Goal: Register for event/course

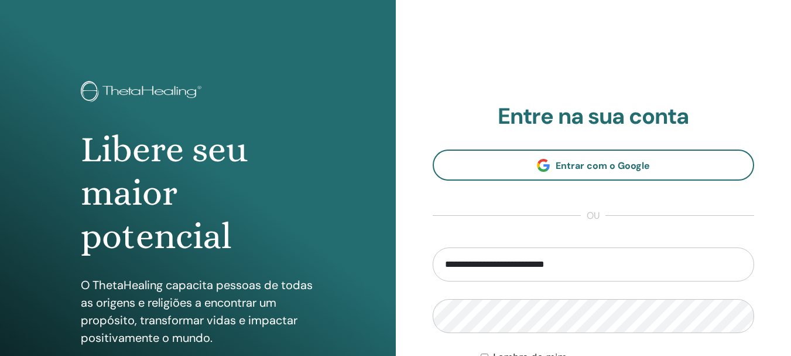
type input "**********"
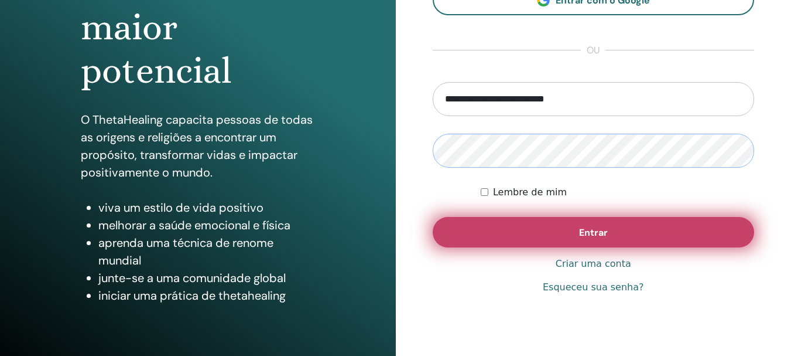
scroll to position [176, 0]
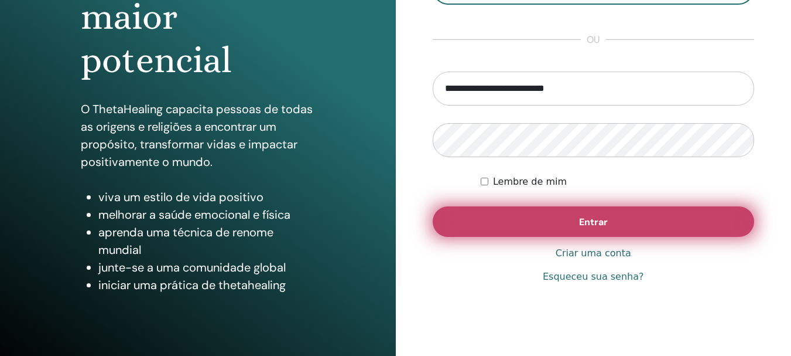
click at [512, 221] on button "Entrar" at bounding box center [594, 221] width 322 height 30
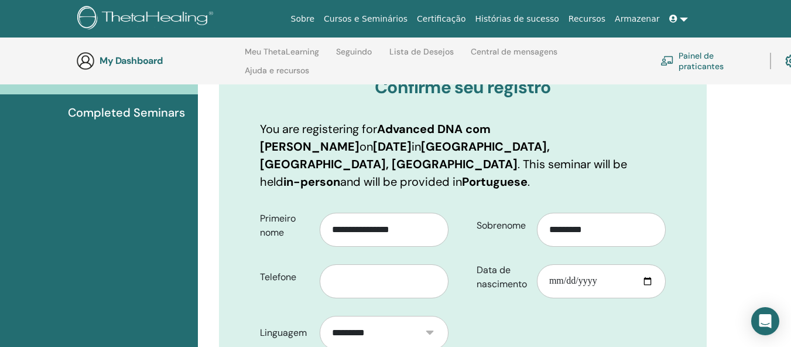
scroll to position [223, 0]
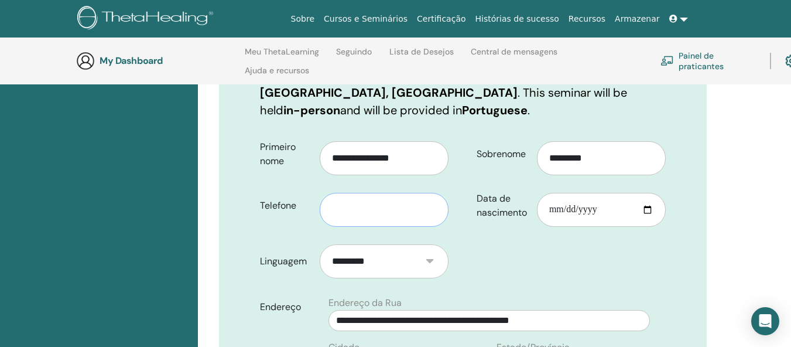
click at [358, 193] on input "text" at bounding box center [384, 210] width 129 height 34
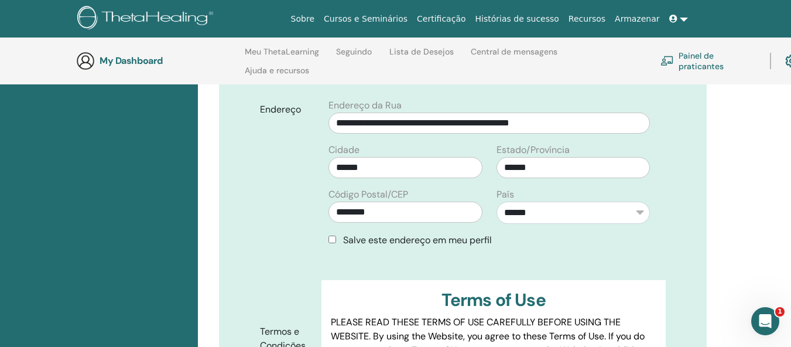
scroll to position [457, 0]
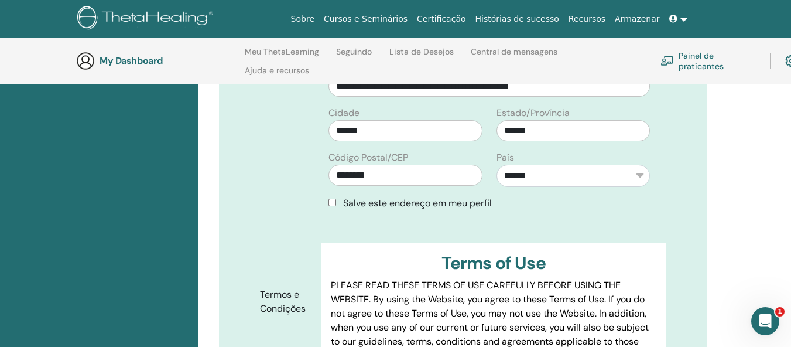
type input "**********"
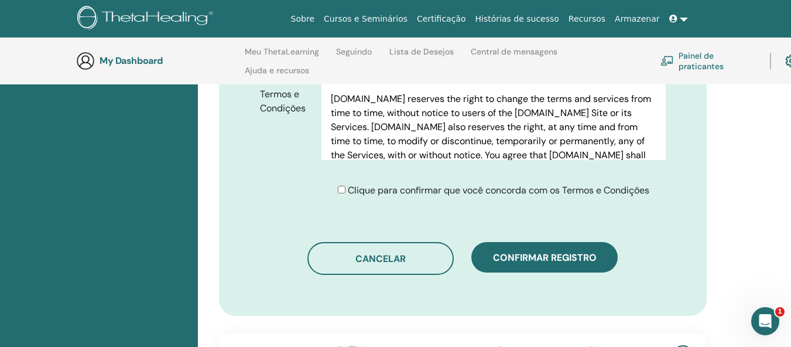
scroll to position [633, 0]
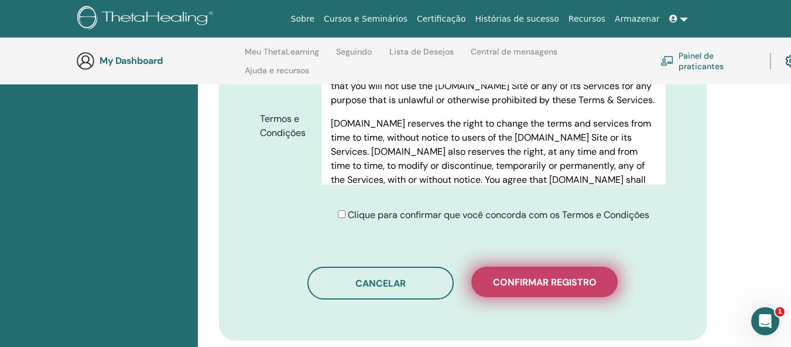
click at [564, 276] on span "Confirmar registro" at bounding box center [545, 282] width 104 height 12
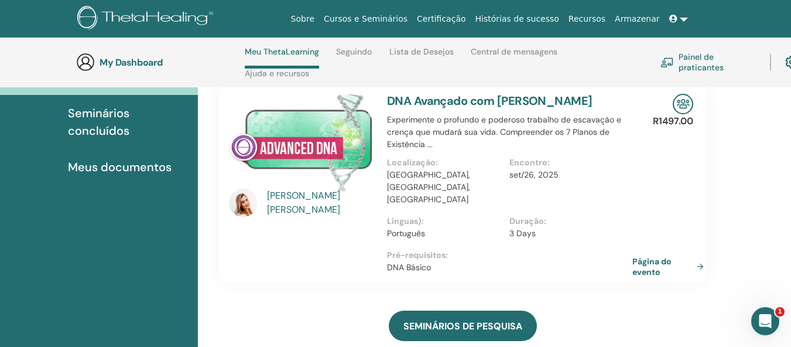
scroll to position [167, 0]
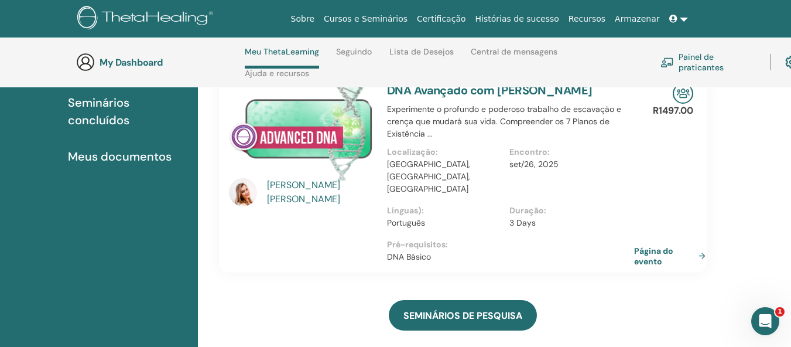
click at [655, 245] on link "Página do evento" at bounding box center [672, 255] width 76 height 21
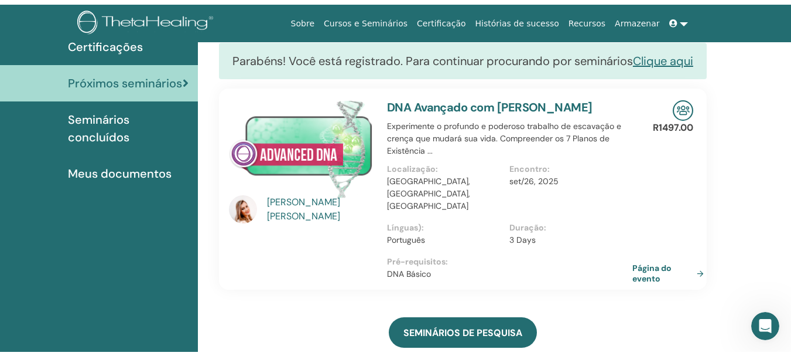
scroll to position [0, 0]
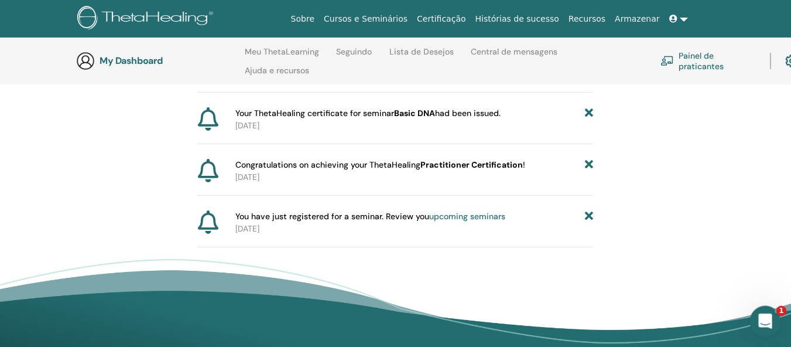
scroll to position [283, 0]
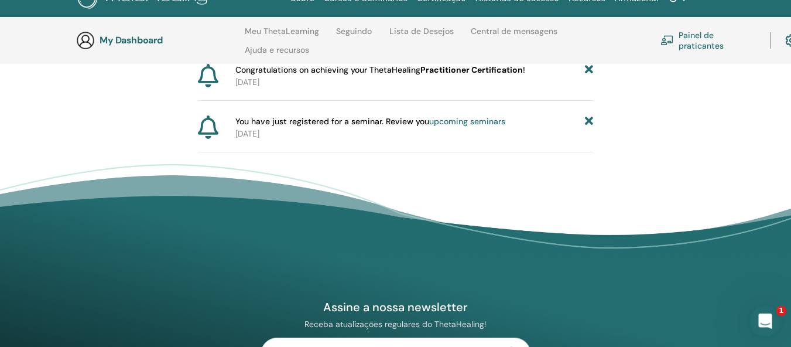
click at [758, 329] on div "Abertura do Messenger da Intercom" at bounding box center [763, 319] width 39 height 39
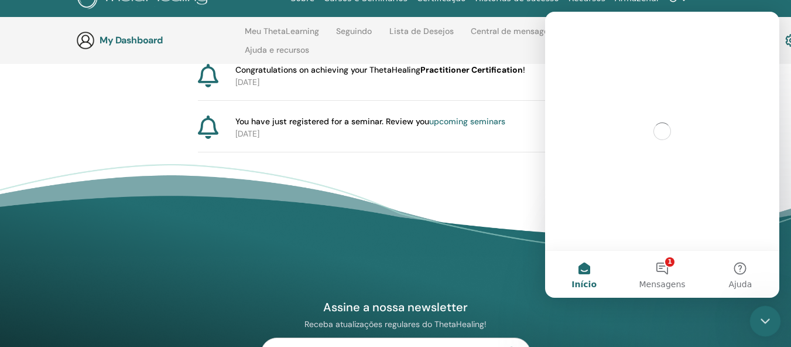
scroll to position [0, 0]
click at [662, 264] on button "1 Mensagens" at bounding box center [662, 274] width 78 height 47
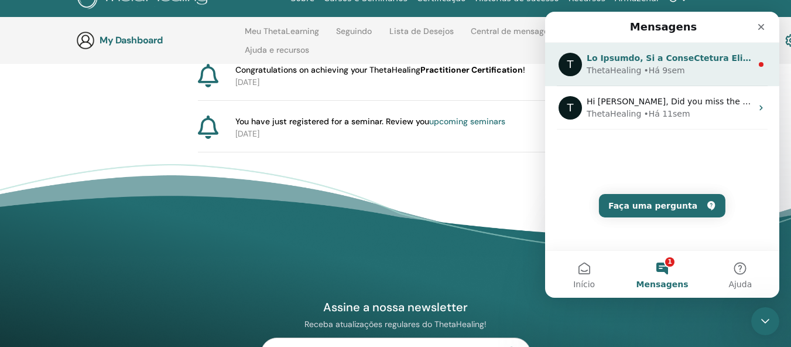
click at [702, 66] on div "ThetaHealing • Há 9sem" at bounding box center [669, 70] width 165 height 12
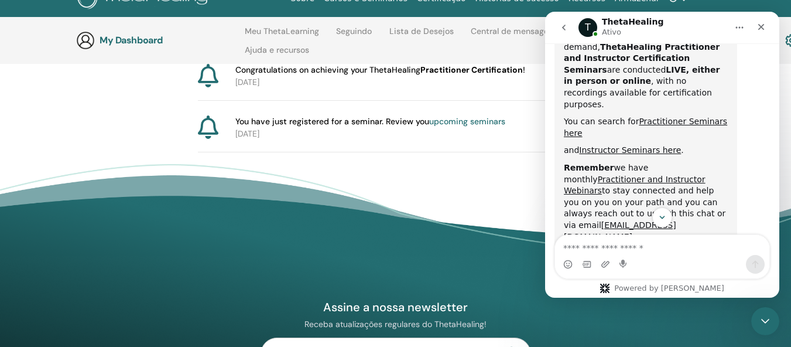
scroll to position [684, 0]
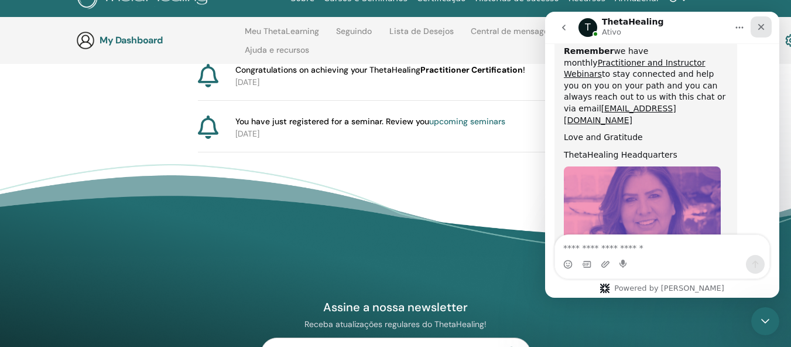
click at [762, 28] on icon "Fechar" at bounding box center [761, 27] width 6 height 6
